Goal: Complete application form

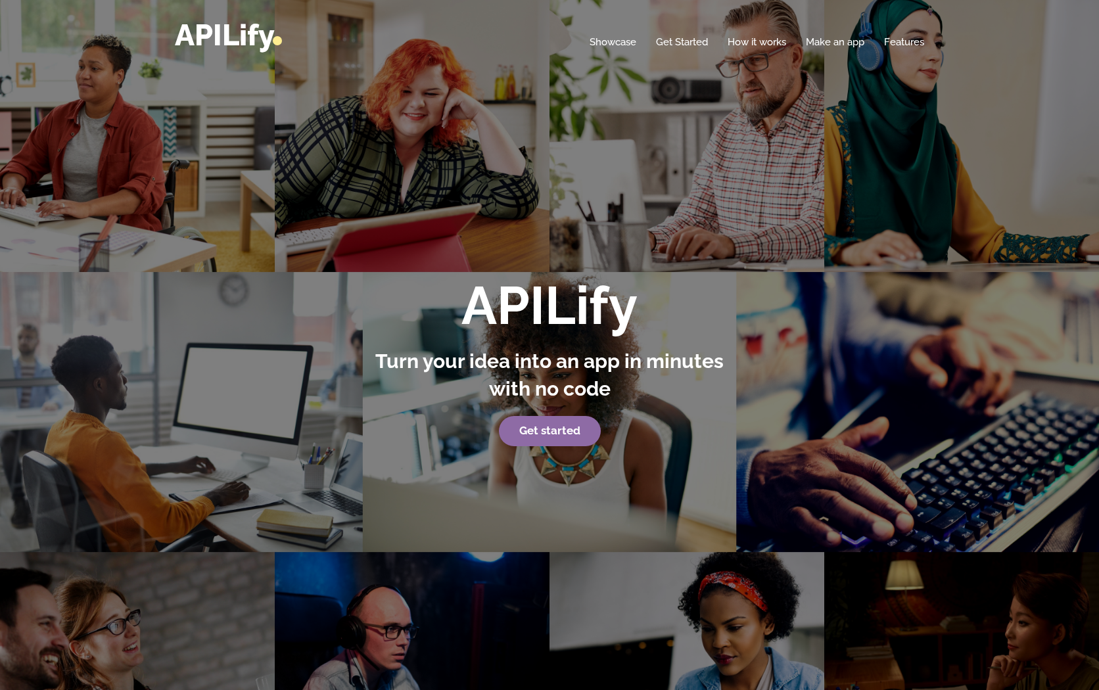
click at [561, 431] on strong "Get started" at bounding box center [549, 430] width 61 height 13
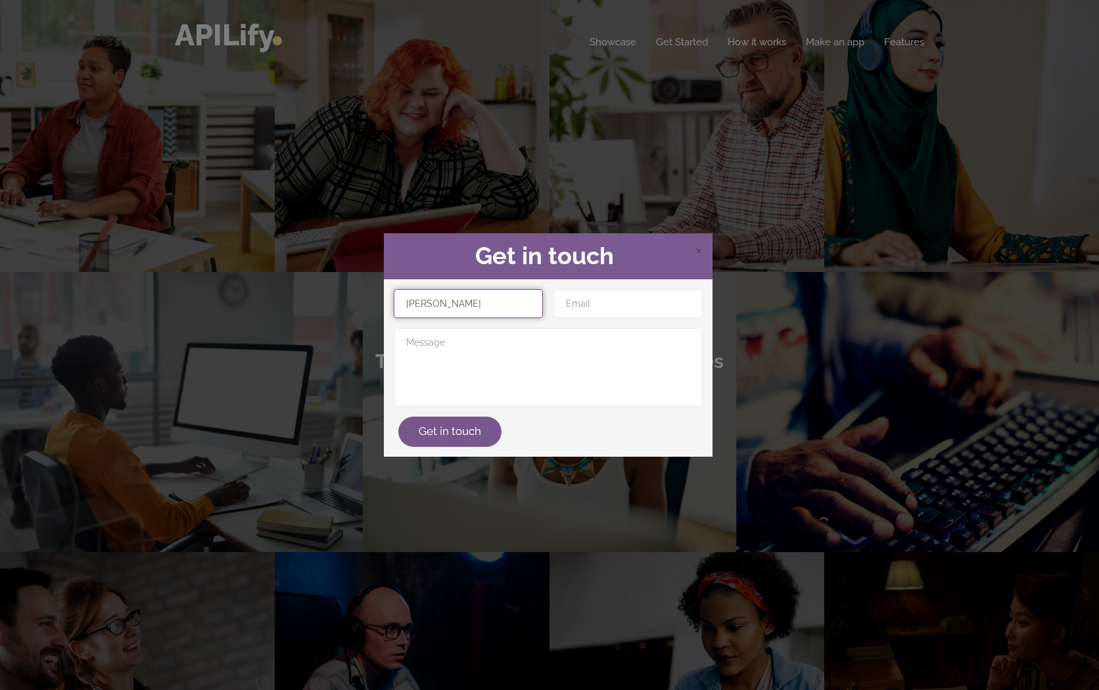
type input "Hazarath"
type input "hazbobba@gmail.com"
click at [741, 182] on div "× Get in touch Hazarath hazbobba@gmail.com Get in touch" at bounding box center [549, 345] width 1099 height 690
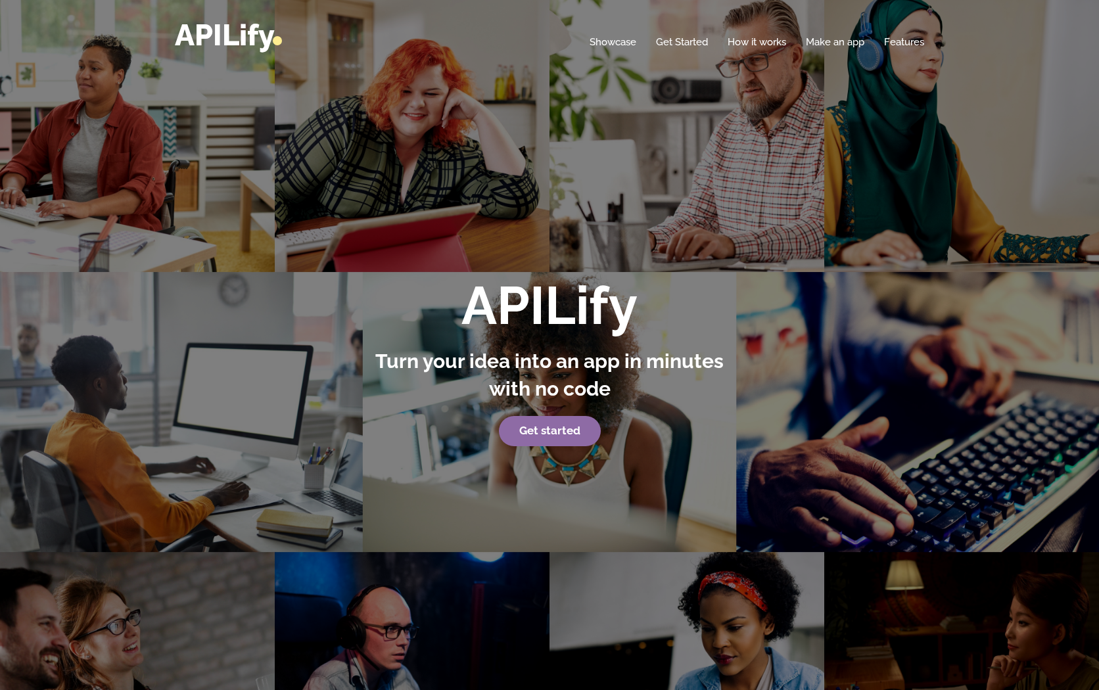
click at [564, 432] on strong "Get started" at bounding box center [549, 430] width 61 height 13
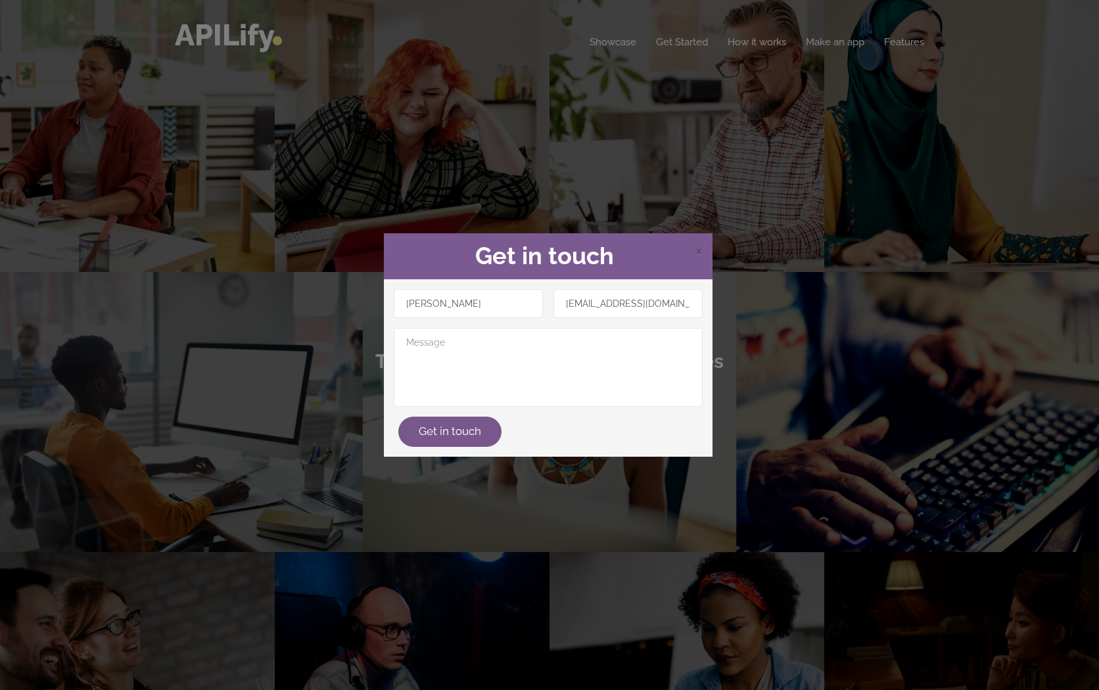
click at [676, 141] on div "× Get in touch Hazarath hazbobba@gmail.com Get in touch" at bounding box center [549, 345] width 1099 height 690
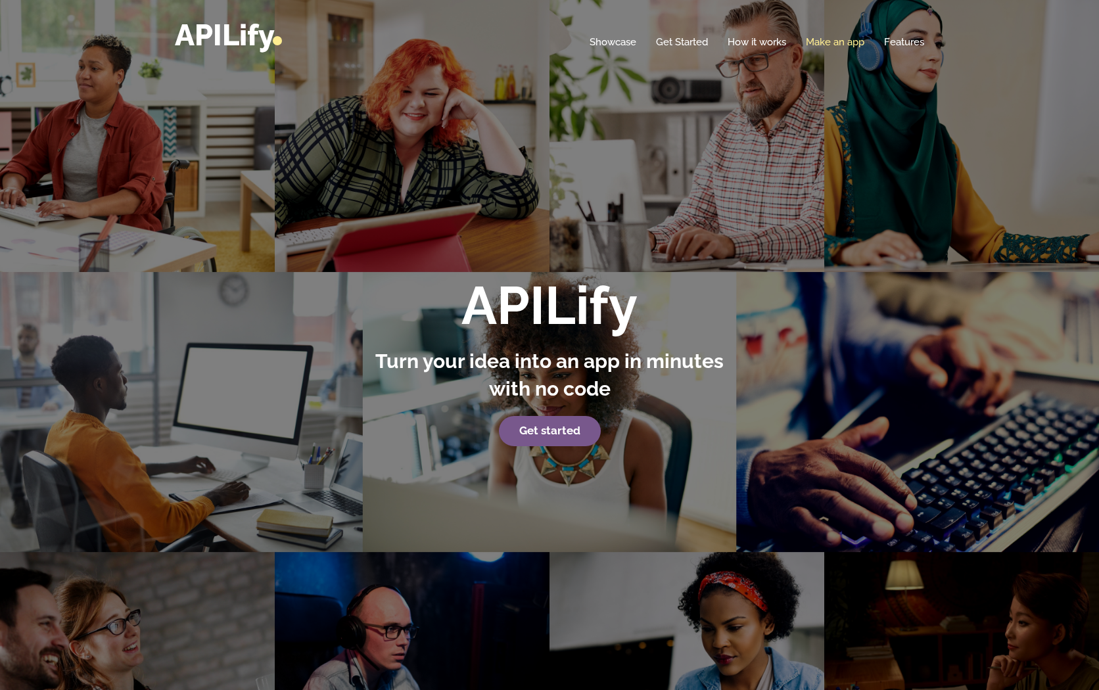
click at [834, 44] on link "Make an app" at bounding box center [835, 41] width 58 height 13
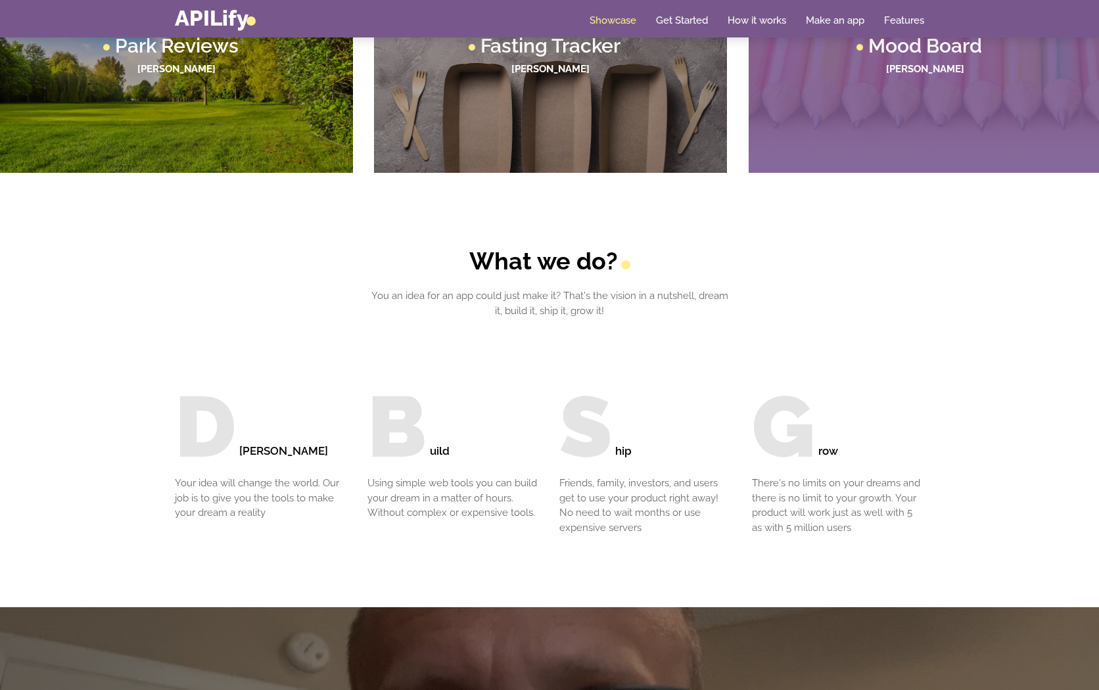
scroll to position [1334, 0]
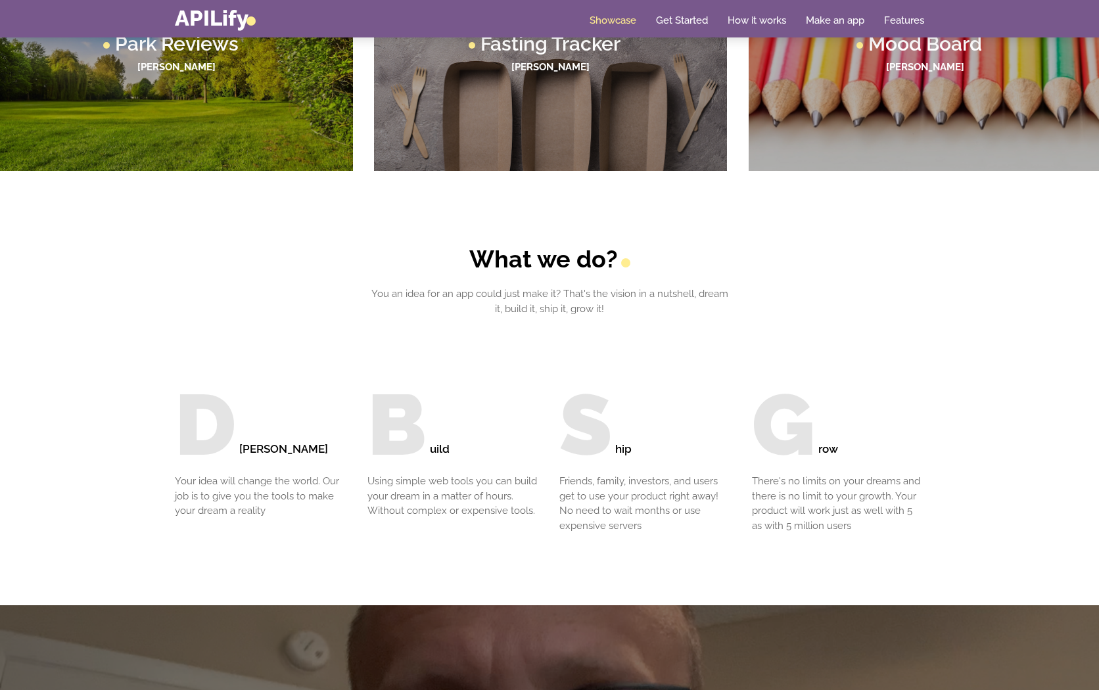
click at [599, 316] on div "What we do? You an idea for an app could just make it? That's the vision in a n…" at bounding box center [549, 389] width 769 height 288
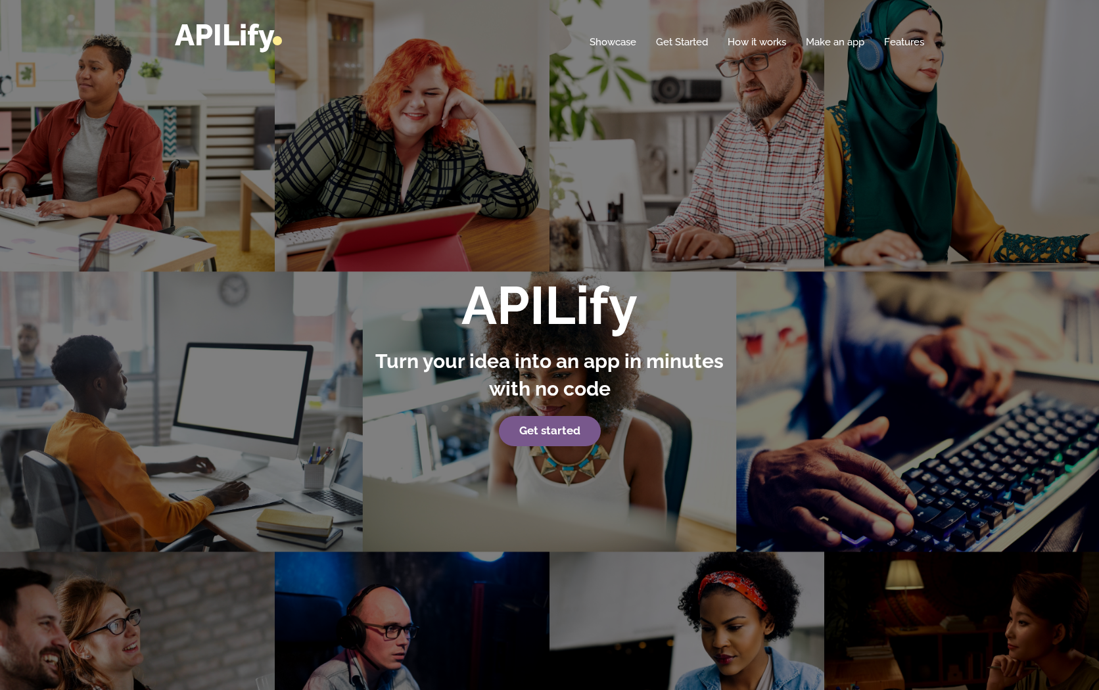
scroll to position [0, 0]
click at [614, 45] on link "Showcase" at bounding box center [612, 41] width 47 height 13
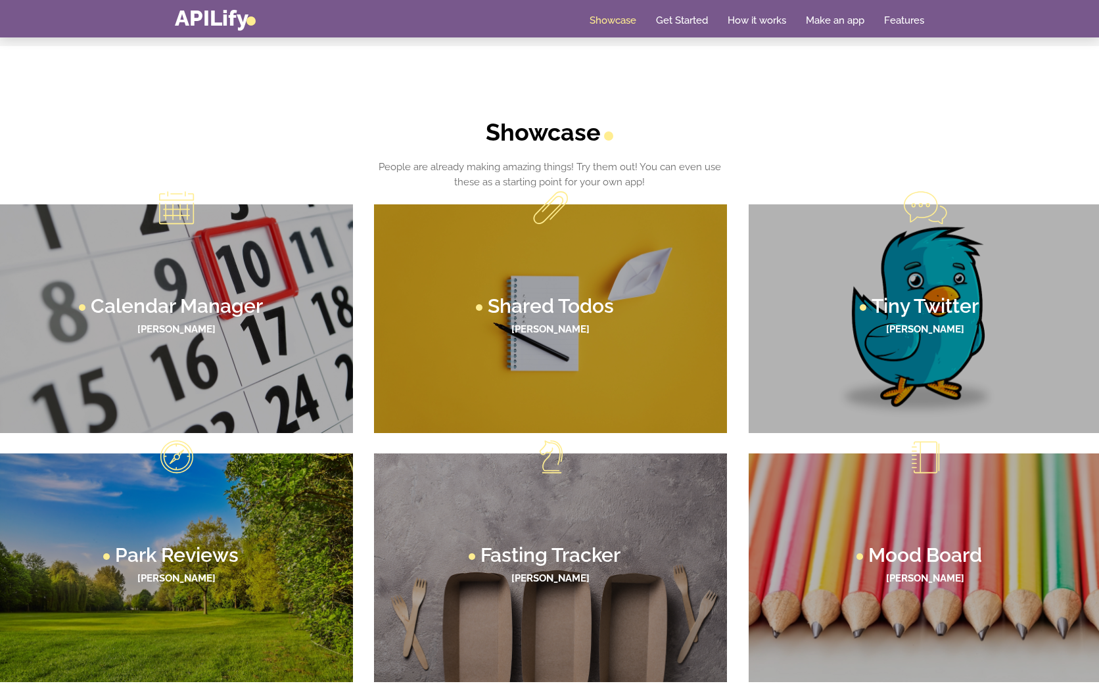
scroll to position [831, 0]
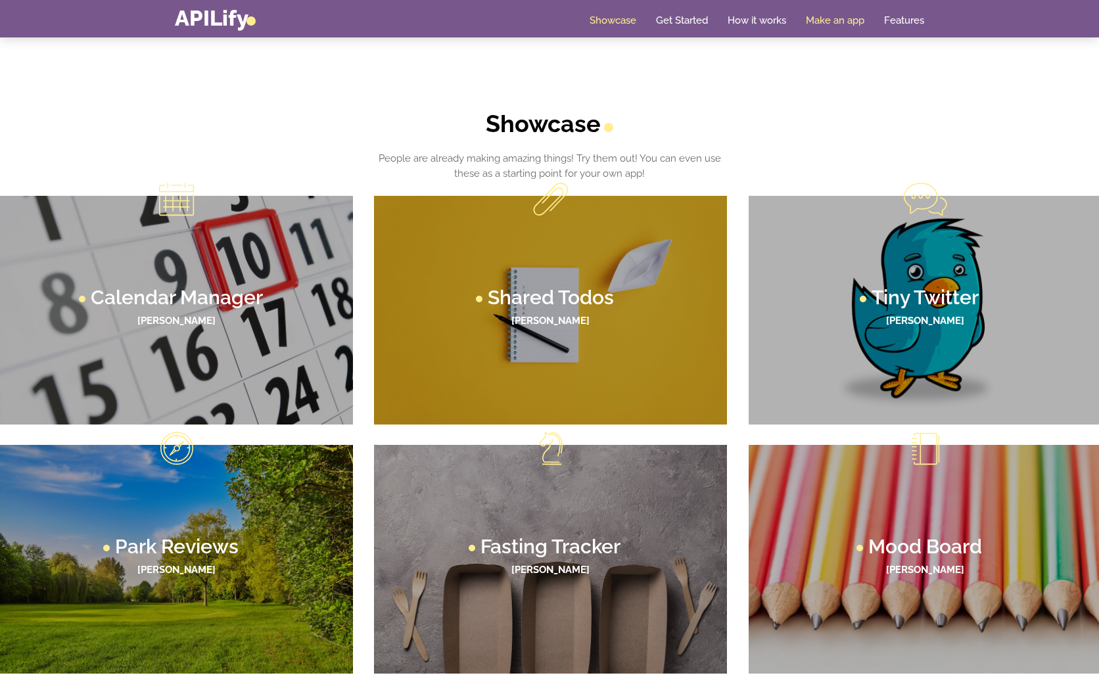
click at [837, 21] on link "Make an app" at bounding box center [835, 20] width 58 height 13
click at [213, 21] on link "APILify" at bounding box center [215, 18] width 81 height 26
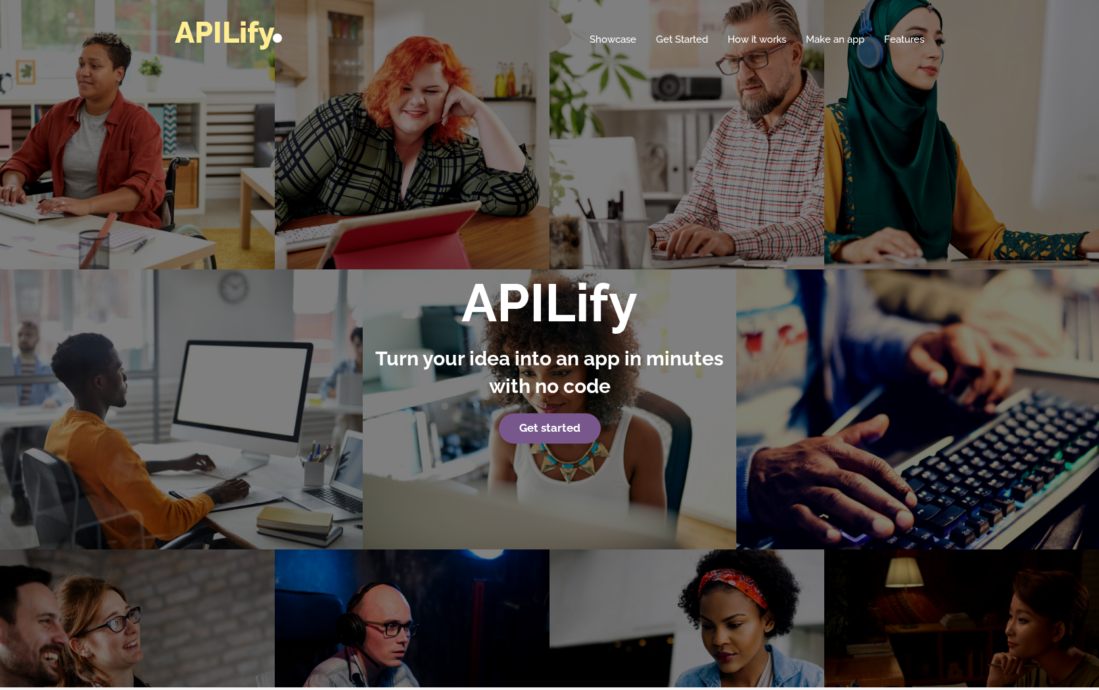
scroll to position [0, 0]
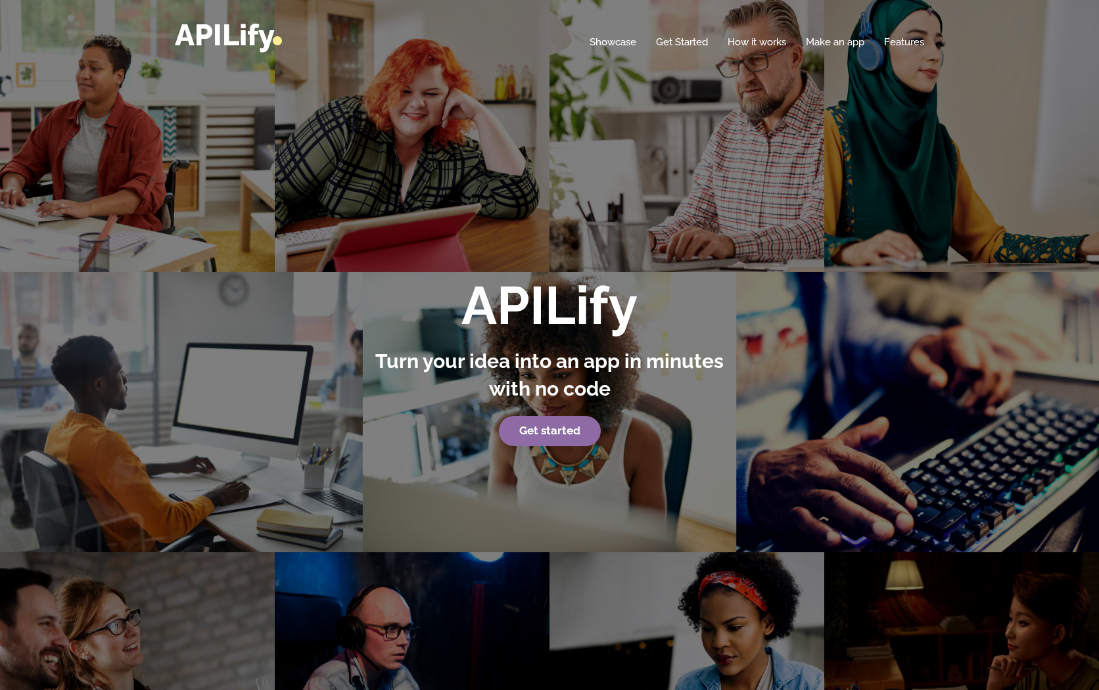
click at [557, 430] on strong "Get started" at bounding box center [549, 430] width 61 height 13
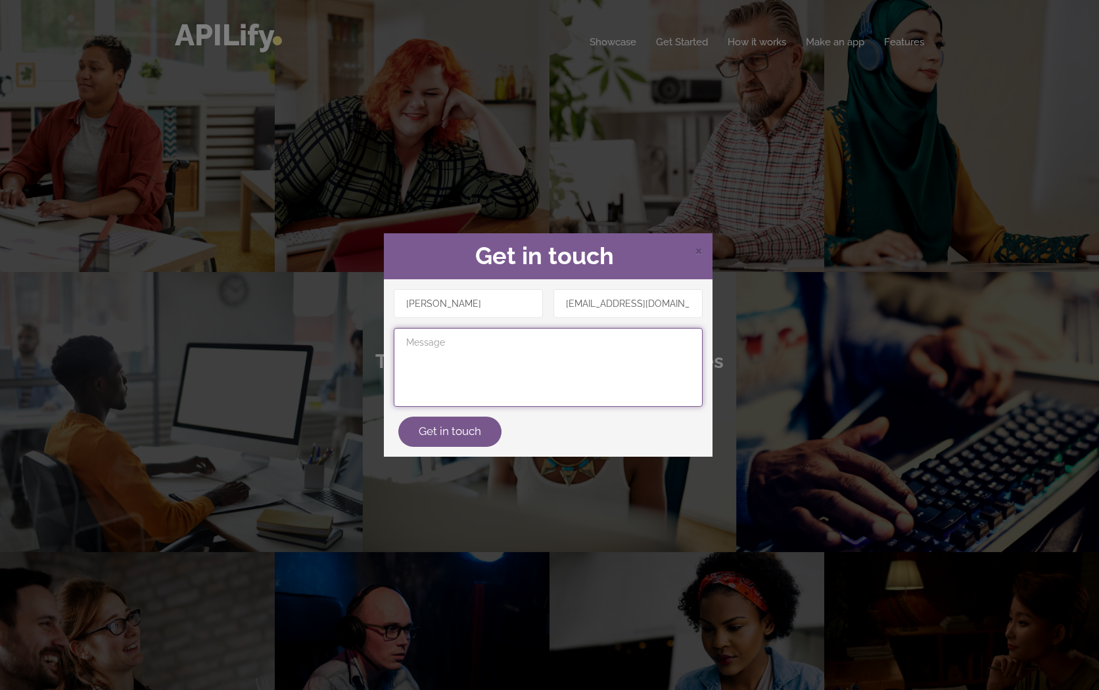
click at [503, 354] on textarea at bounding box center [548, 367] width 309 height 79
type textarea "Create an app for my organic farm"
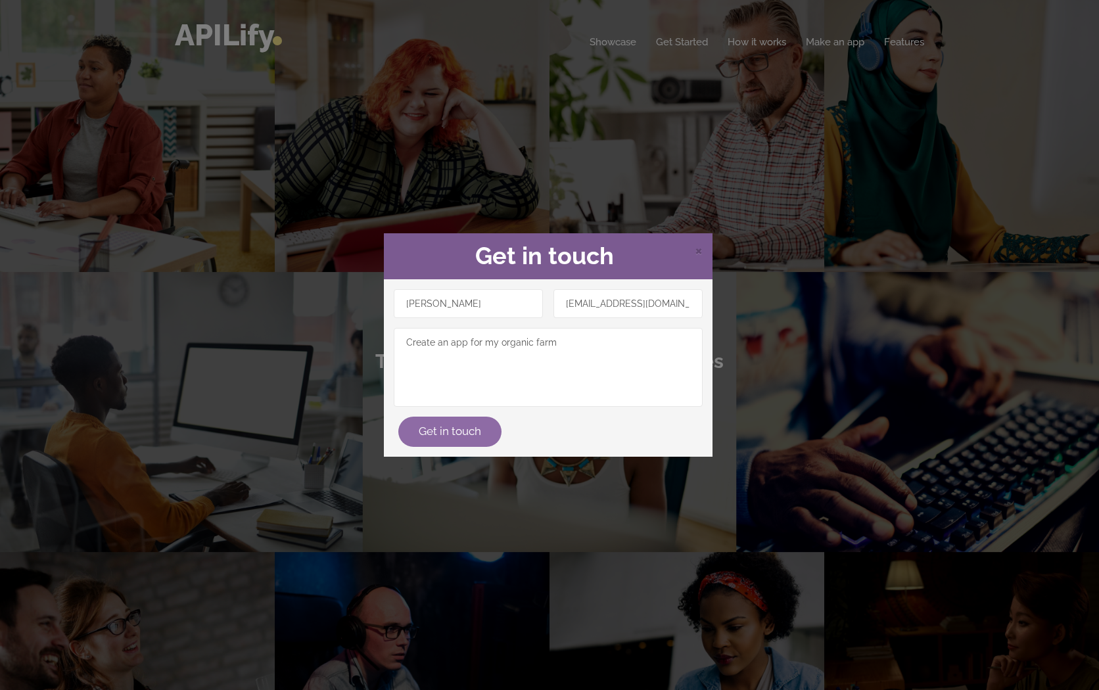
click at [461, 425] on button "Get in touch" at bounding box center [449, 432] width 103 height 30
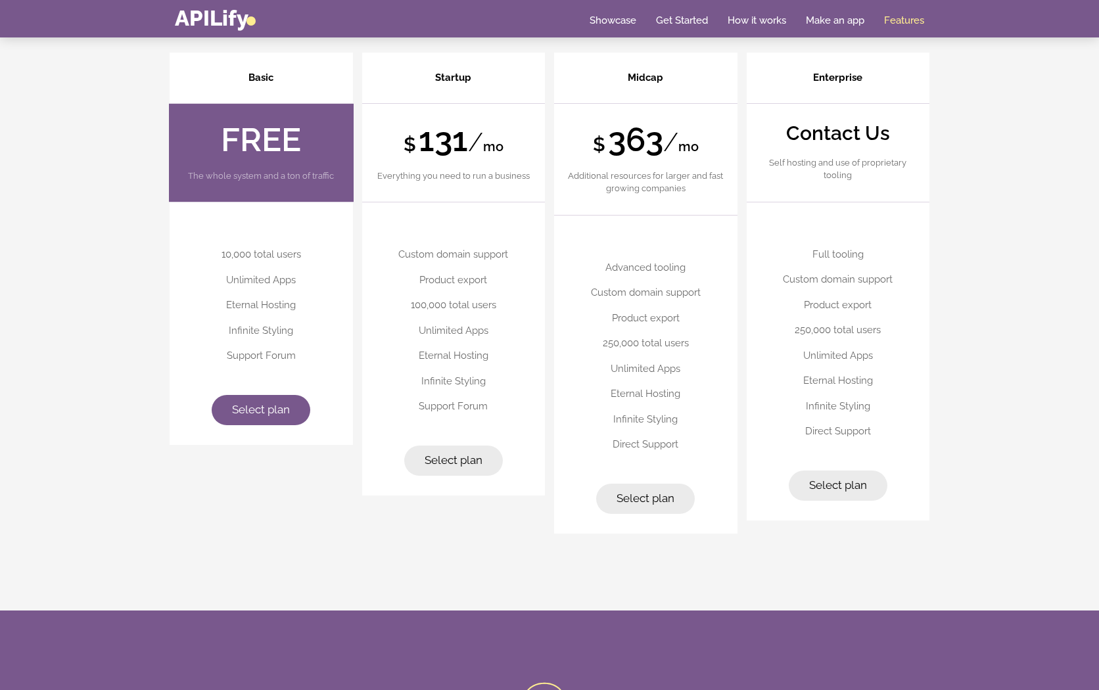
scroll to position [3484, 0]
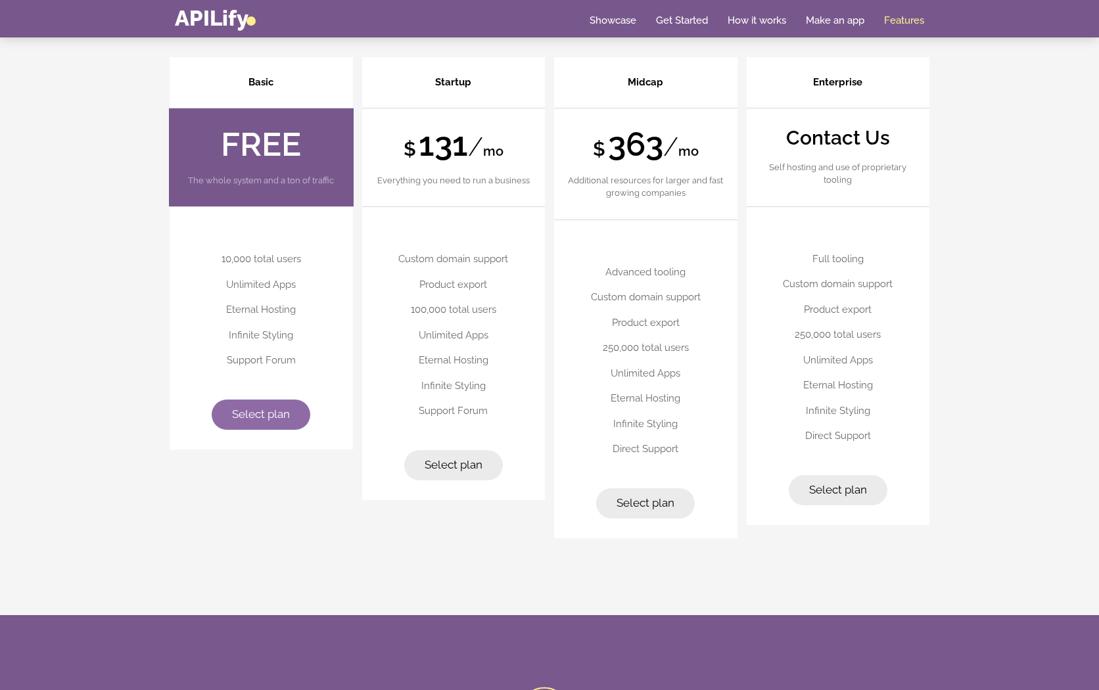
click at [275, 407] on span "Select plan" at bounding box center [261, 413] width 58 height 13
